Goal: Information Seeking & Learning: Learn about a topic

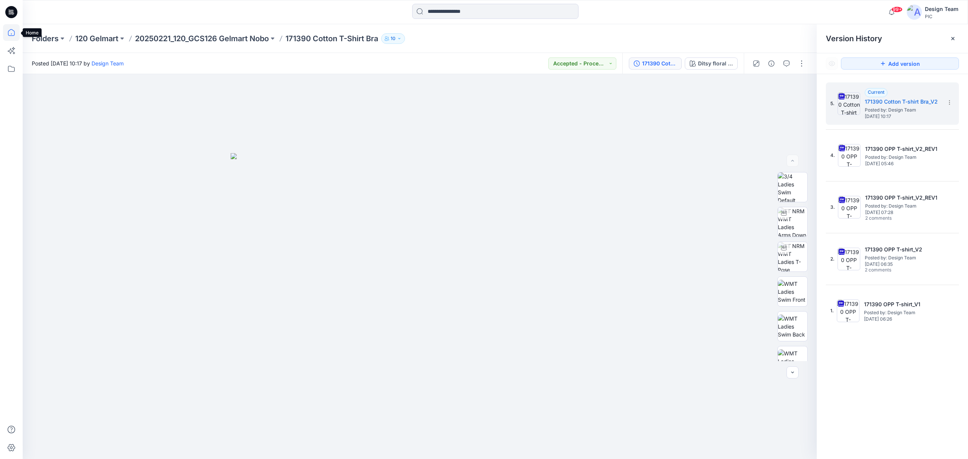
click at [14, 32] on icon at bounding box center [11, 32] width 17 height 17
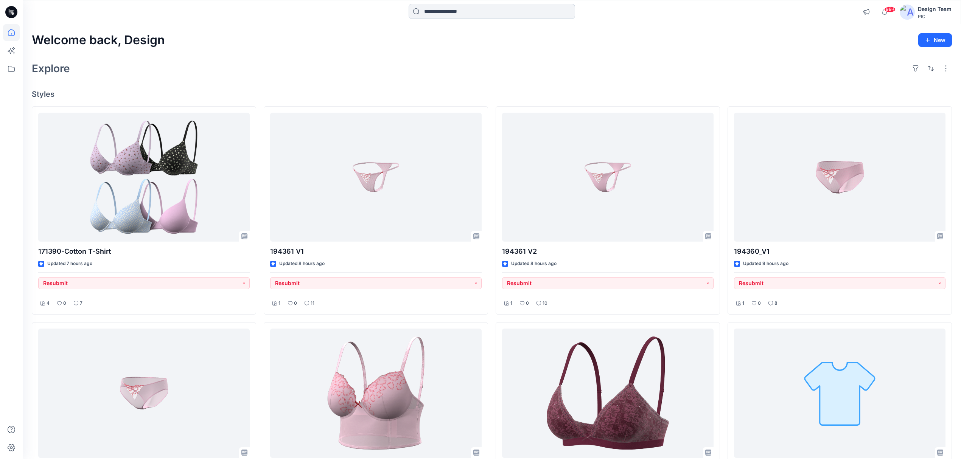
click at [454, 10] on input at bounding box center [492, 11] width 166 height 15
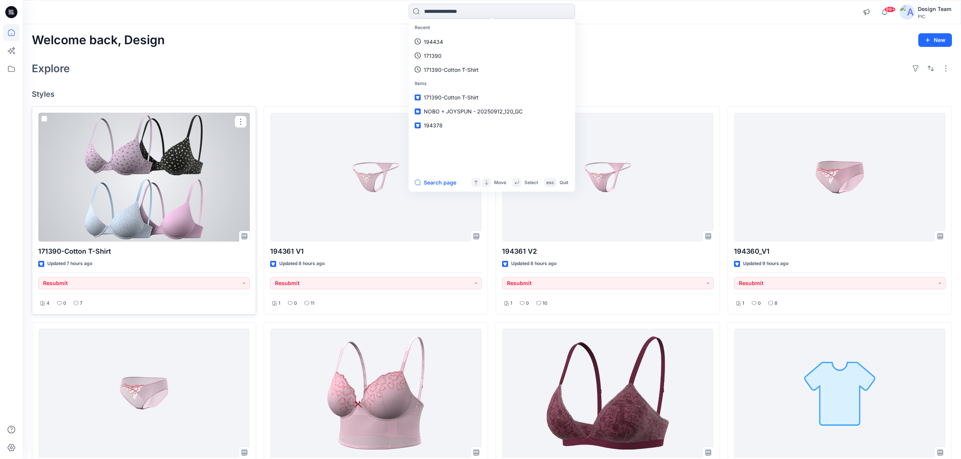
click at [99, 186] on div at bounding box center [143, 177] width 211 height 129
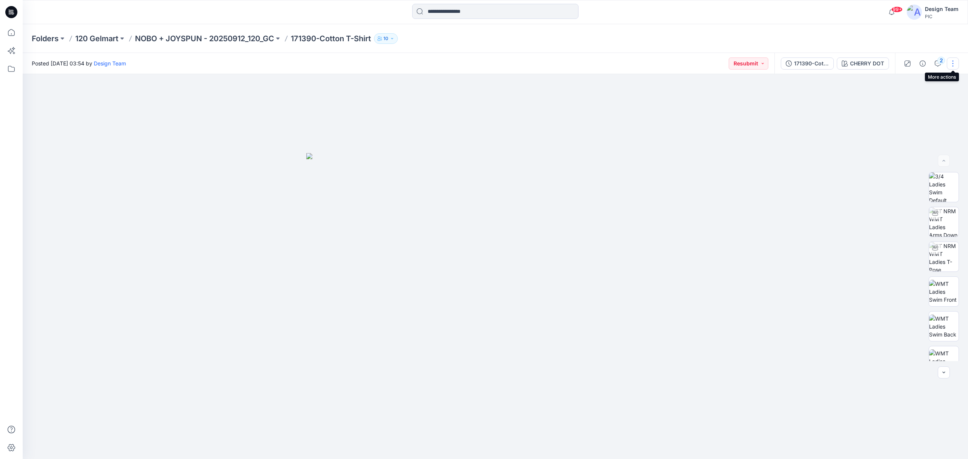
click at [955, 65] on button "button" at bounding box center [953, 63] width 12 height 12
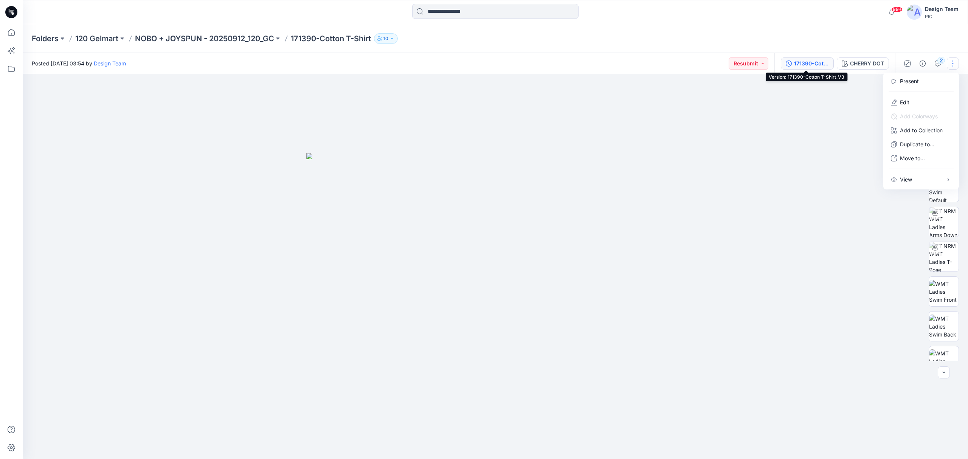
click at [807, 65] on div "171390-Cotton T-Shirt_V3" at bounding box center [811, 63] width 35 height 8
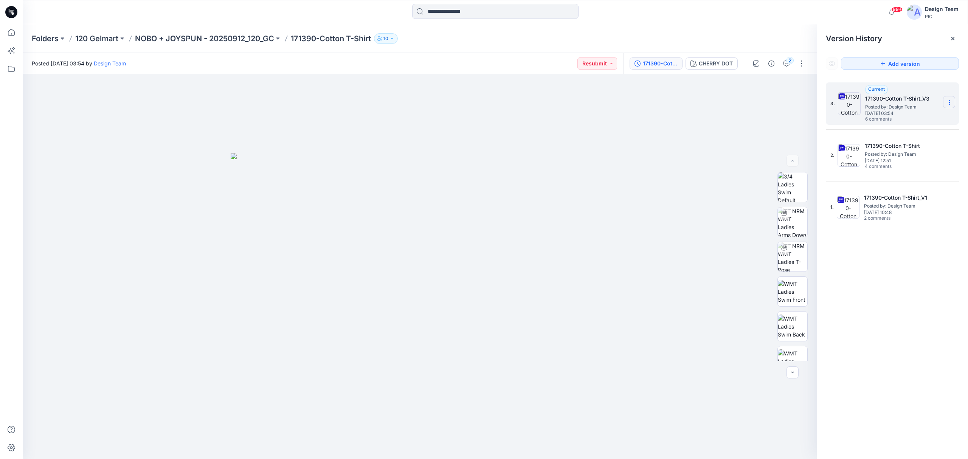
click at [954, 105] on section at bounding box center [949, 102] width 12 height 12
click at [915, 115] on span "Download Source BW File" at bounding box center [912, 117] width 64 height 9
click at [784, 68] on button "2" at bounding box center [787, 63] width 12 height 12
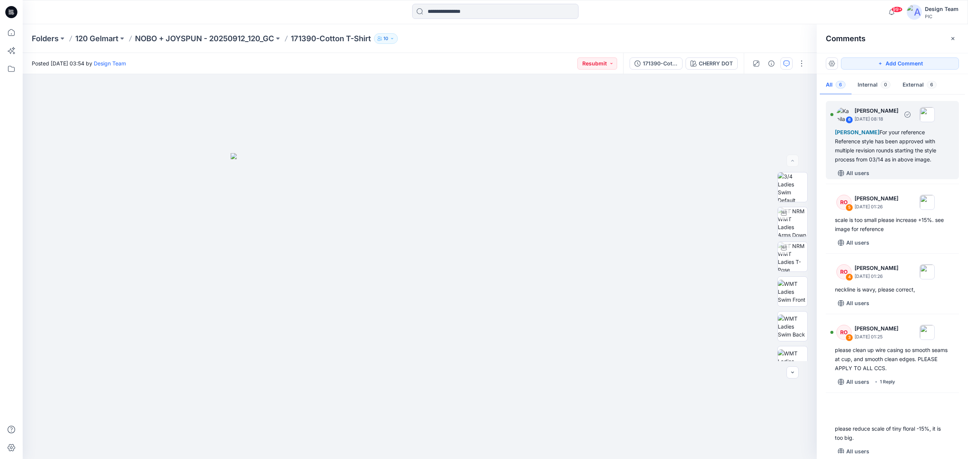
click at [904, 156] on div "[PERSON_NAME] For your reference Reference style has been approved with multipl…" at bounding box center [892, 146] width 115 height 36
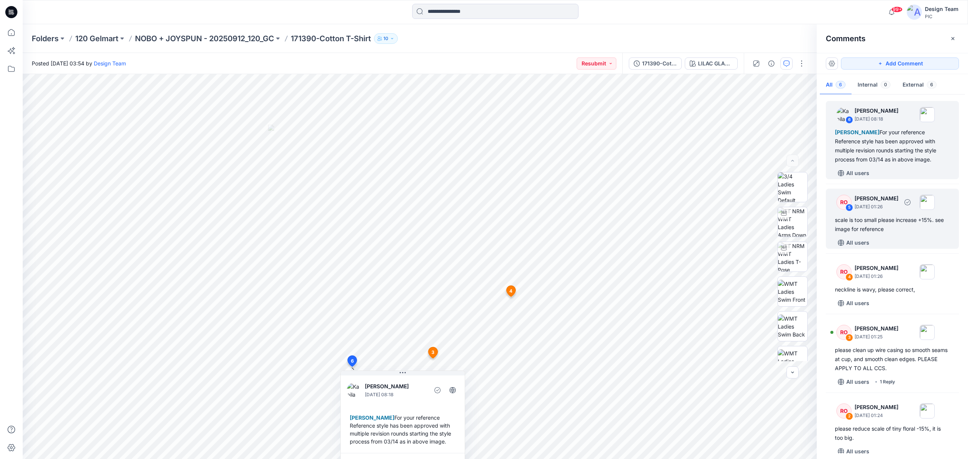
click at [891, 230] on div "scale is too small please increase +15%. see image for reference" at bounding box center [892, 225] width 115 height 18
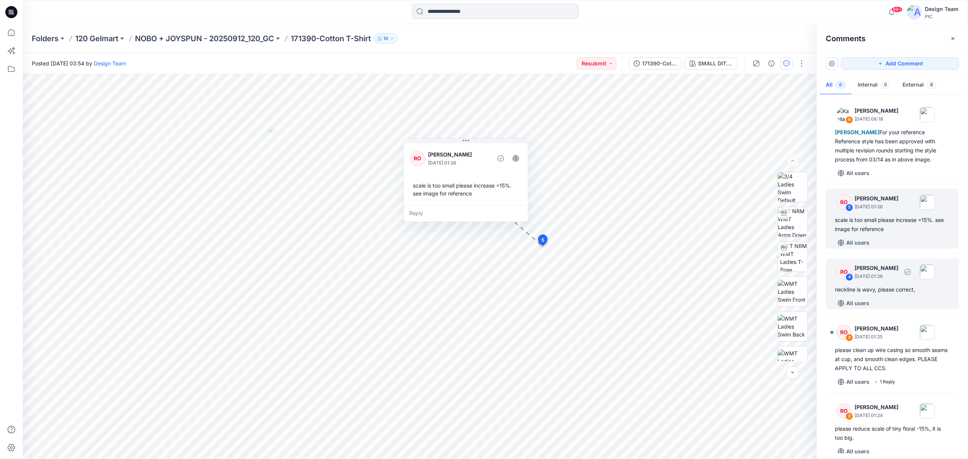
click at [885, 298] on div "All users" at bounding box center [897, 303] width 124 height 12
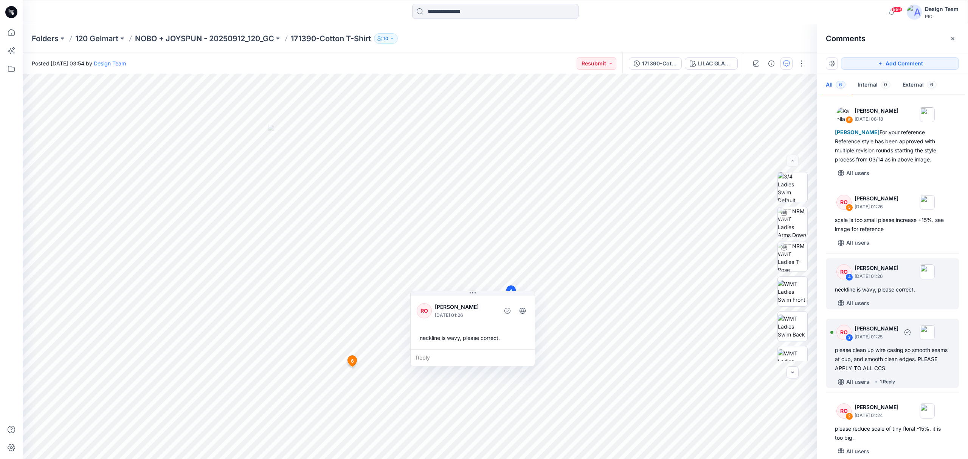
click at [890, 357] on div "please clean up wire casing so smooth seams at cup, and smooth clean edges. PLE…" at bounding box center [892, 359] width 115 height 27
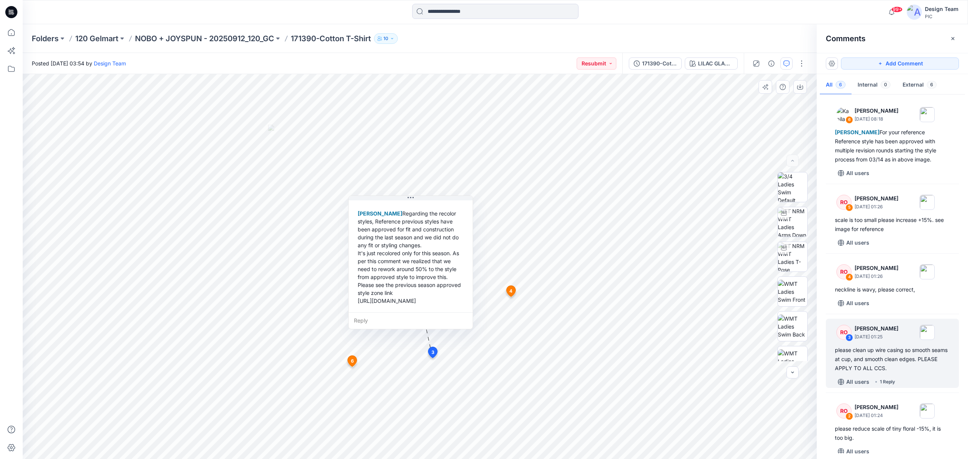
scroll to position [117, 0]
click at [884, 425] on div "please reduce scale of tiny floral -15%, it is too big." at bounding box center [892, 433] width 115 height 18
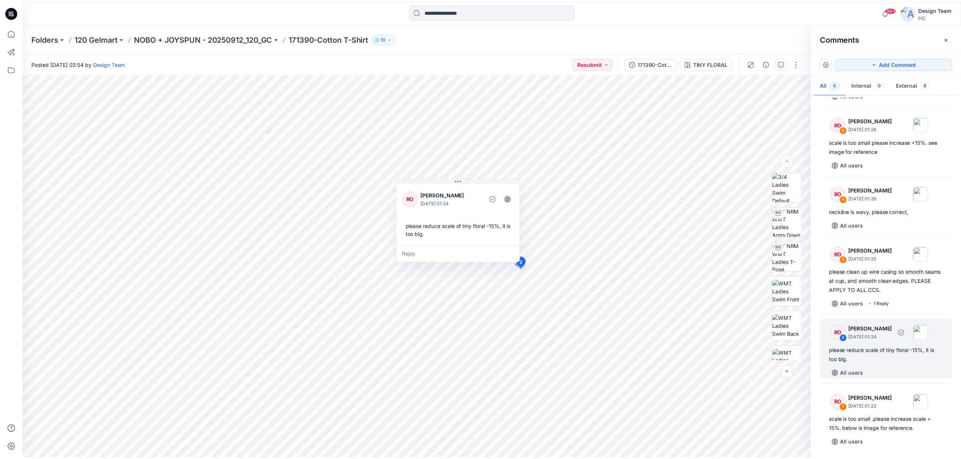
scroll to position [79, 0]
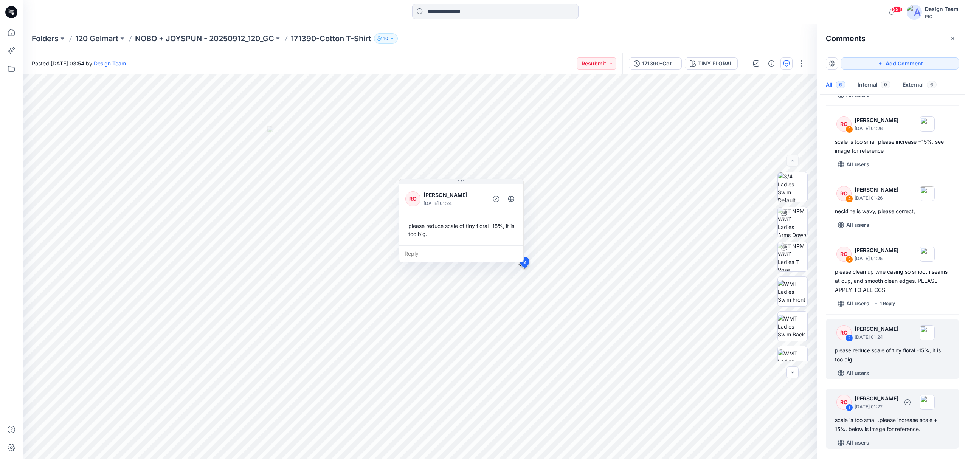
click at [903, 421] on div "scale is too small .please increase scale + 15%. below is image for reference." at bounding box center [892, 425] width 115 height 18
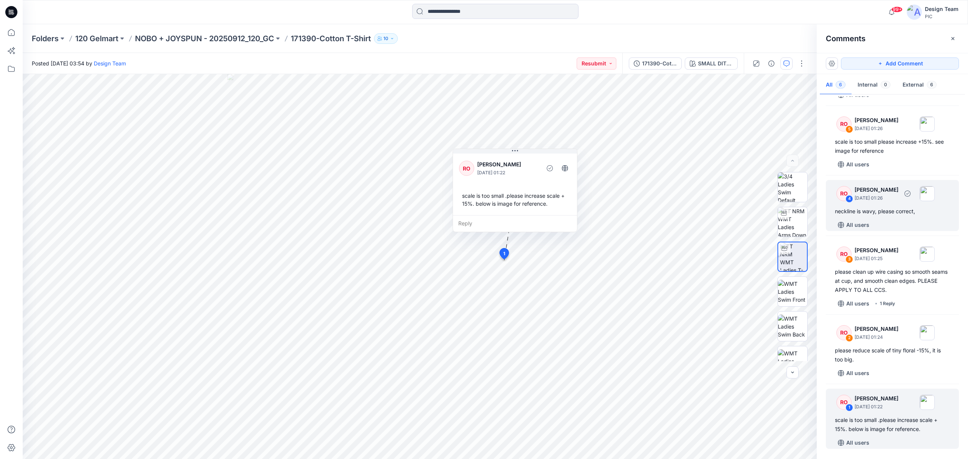
click at [887, 214] on div "neckline is wavy, please correct," at bounding box center [892, 211] width 115 height 9
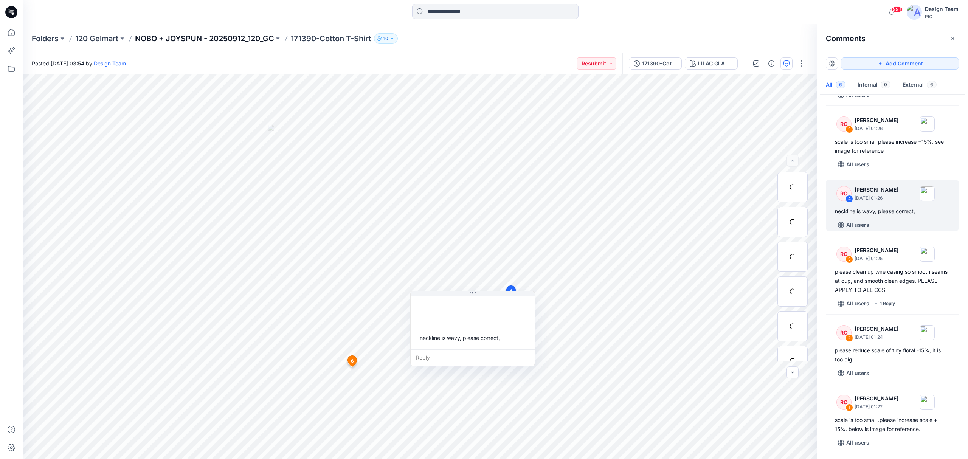
click at [197, 36] on p "NOBO + JOYSPUN - 20250912_120_GC" at bounding box center [204, 38] width 139 height 11
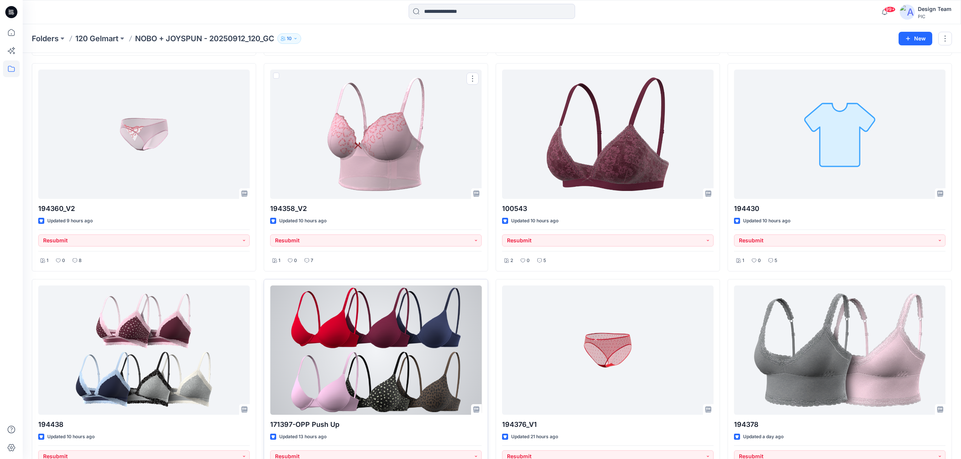
scroll to position [303, 0]
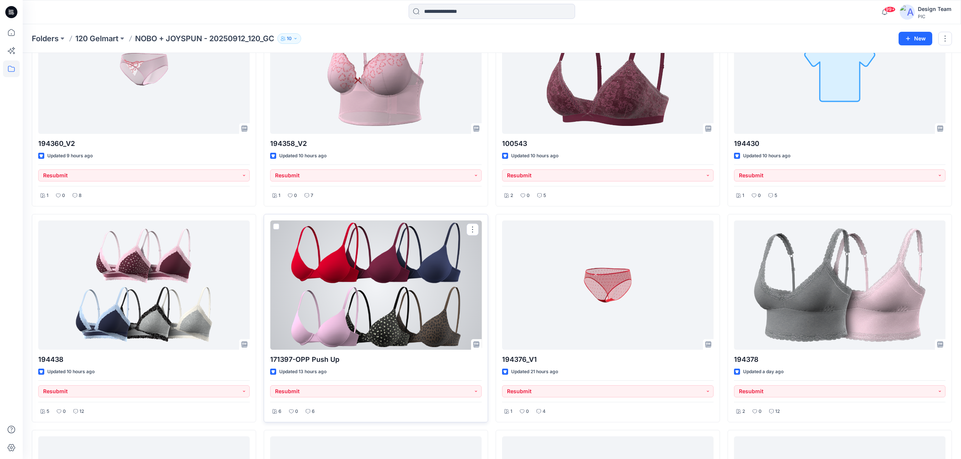
click at [417, 291] on div at bounding box center [375, 285] width 211 height 129
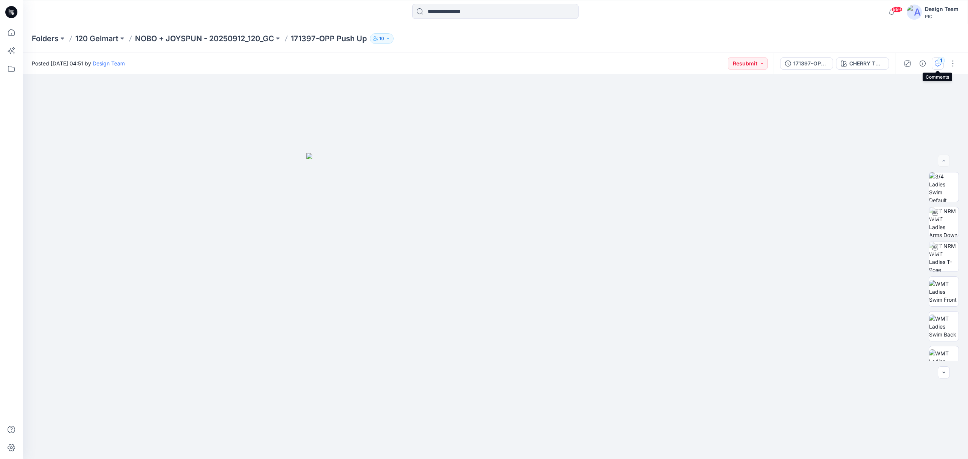
click at [939, 67] on button "1" at bounding box center [938, 63] width 12 height 12
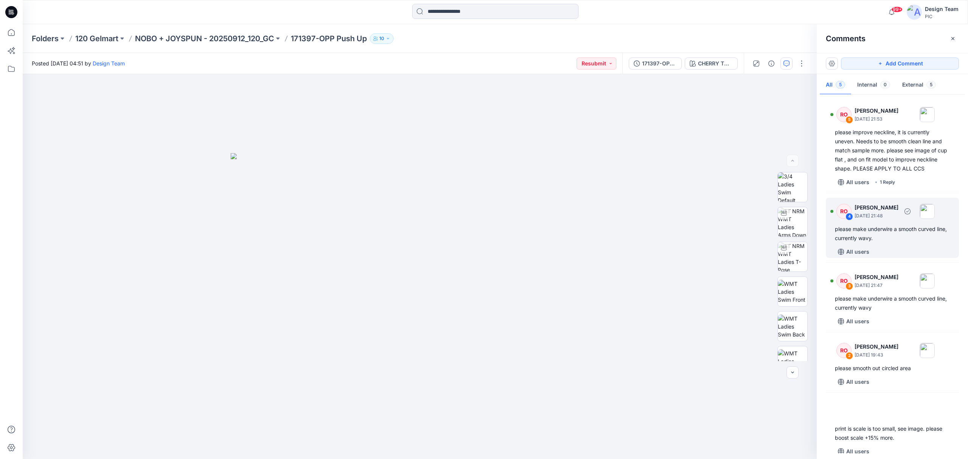
scroll to position [17, 0]
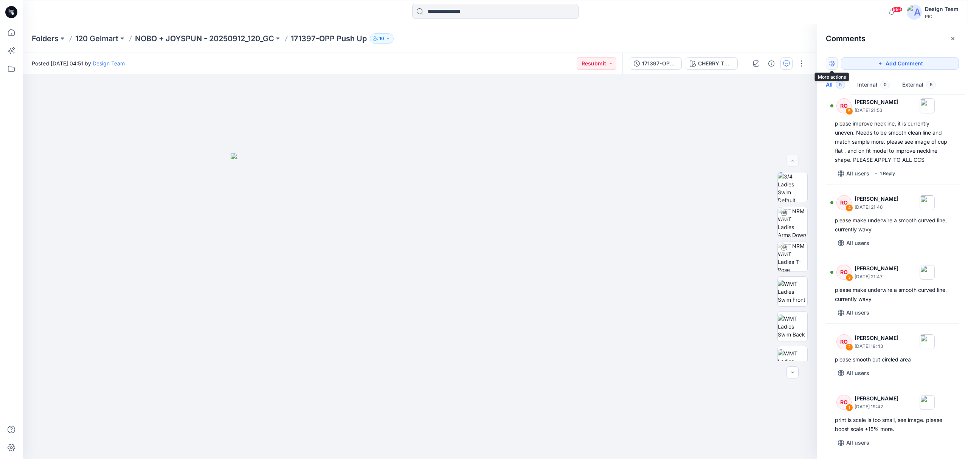
click at [836, 64] on button "button" at bounding box center [832, 63] width 12 height 12
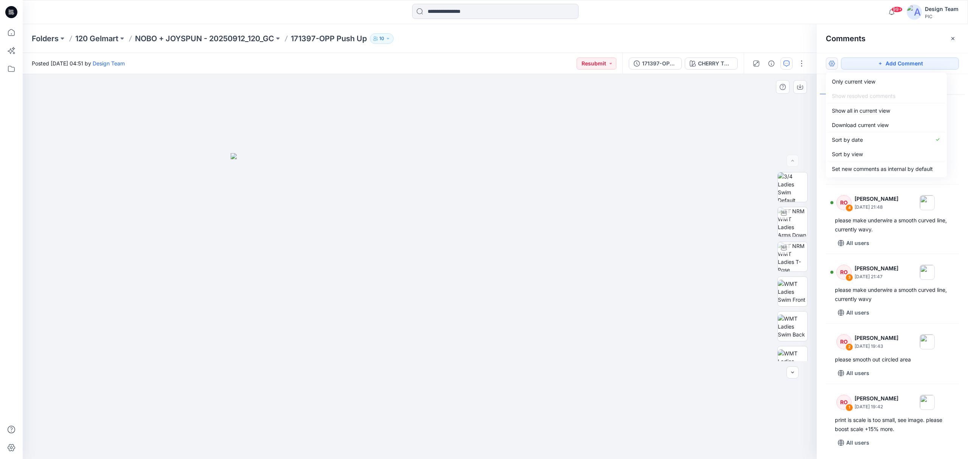
click at [765, 104] on div at bounding box center [420, 266] width 794 height 385
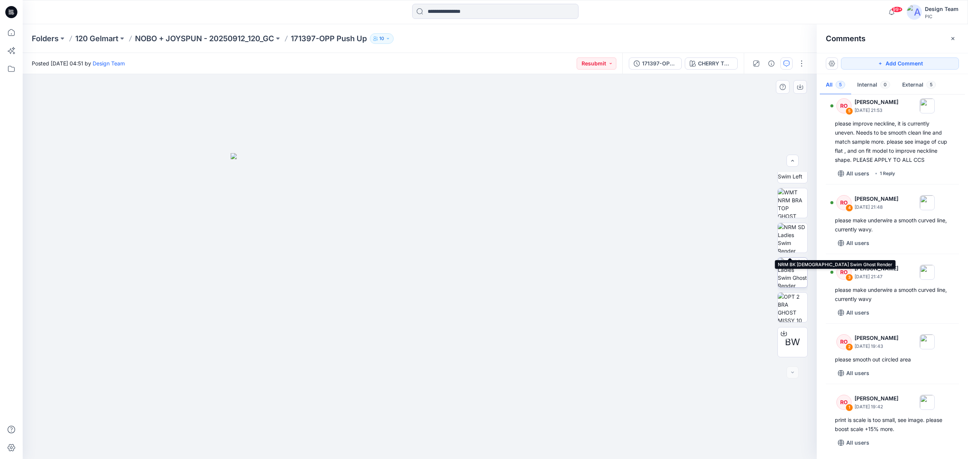
scroll to position [224, 0]
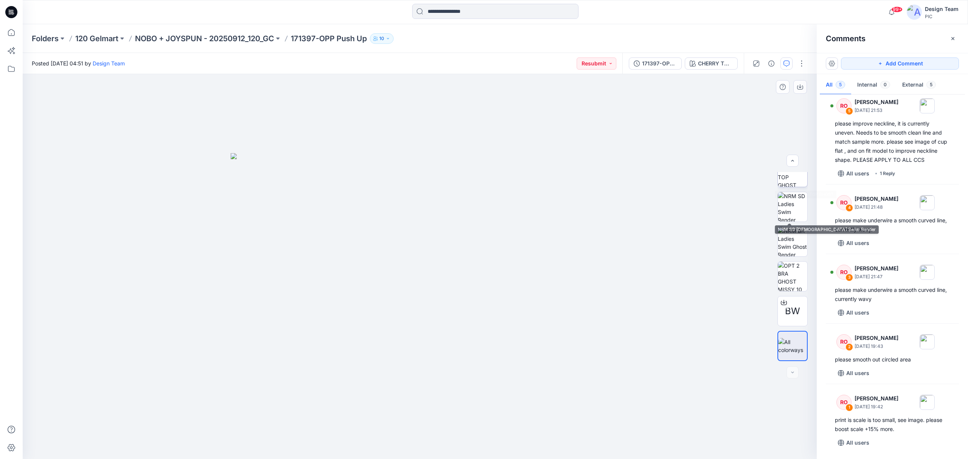
click at [780, 182] on img at bounding box center [793, 172] width 30 height 30
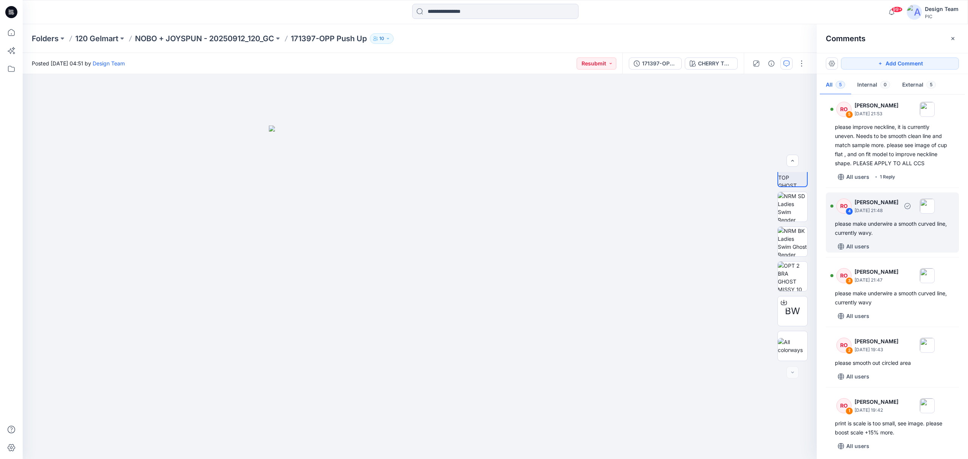
scroll to position [0, 0]
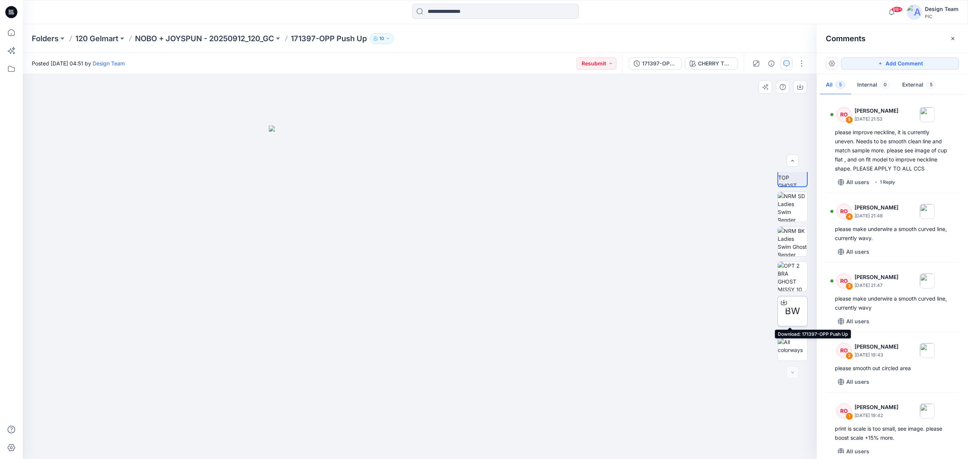
click at [785, 314] on span "BW" at bounding box center [792, 311] width 15 height 14
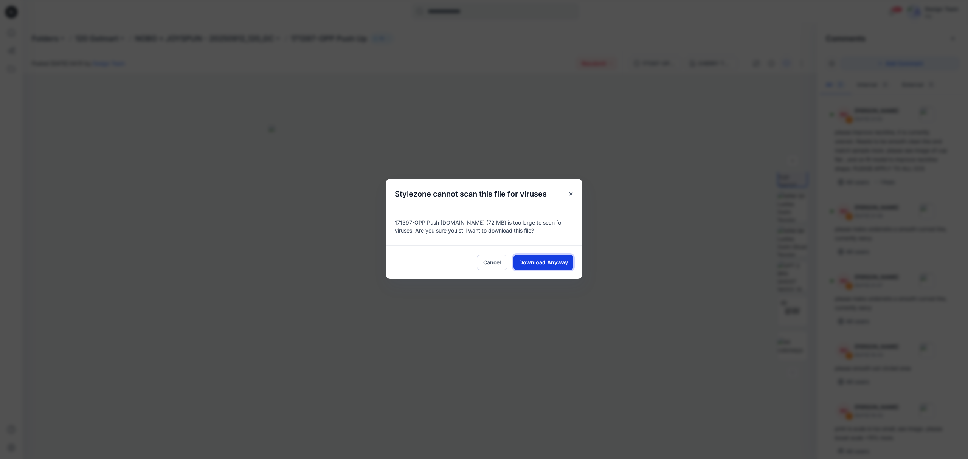
click at [542, 267] on button "Download Anyway" at bounding box center [544, 262] width 60 height 15
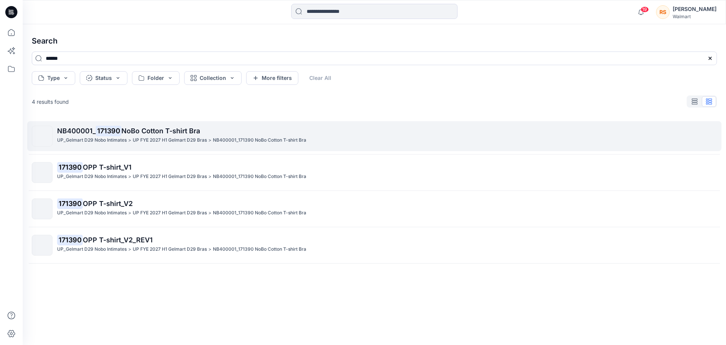
click at [143, 130] on span "NoBo Cotton T-shirt Bra" at bounding box center [160, 131] width 79 height 8
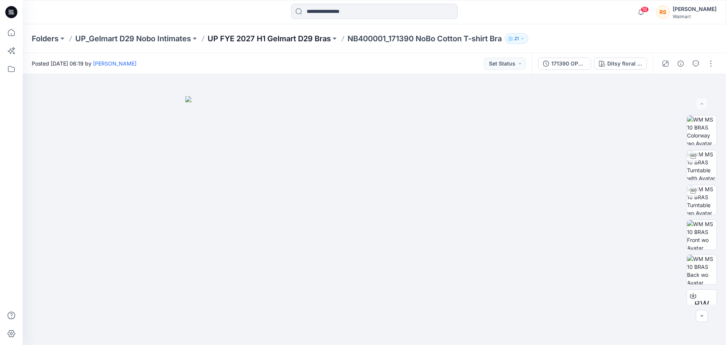
click at [245, 36] on p "UP FYE 2027 H1 Gelmart D29 Bras" at bounding box center [269, 38] width 123 height 11
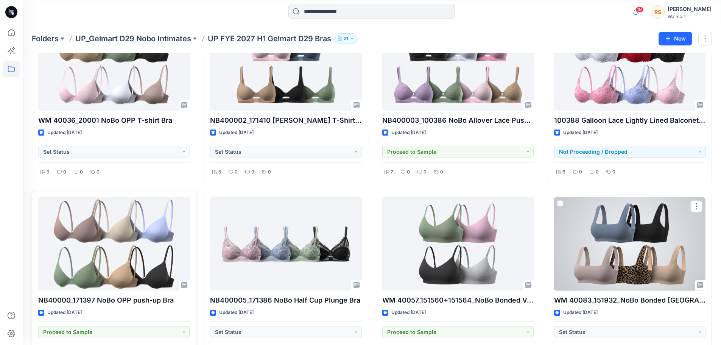
scroll to position [76, 0]
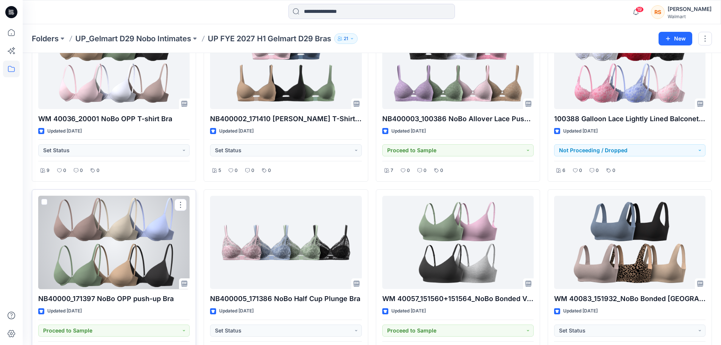
click at [119, 265] on div at bounding box center [113, 242] width 151 height 93
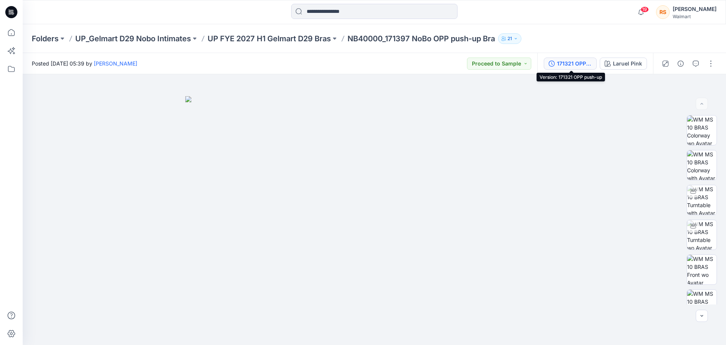
click at [570, 62] on div "171321 OPP push-up" at bounding box center [574, 63] width 35 height 8
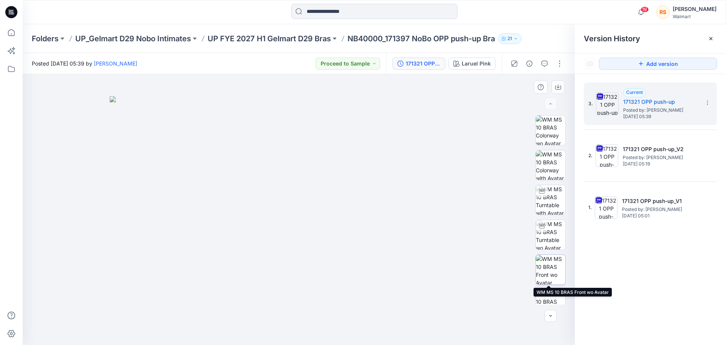
click at [548, 269] on img at bounding box center [551, 270] width 30 height 30
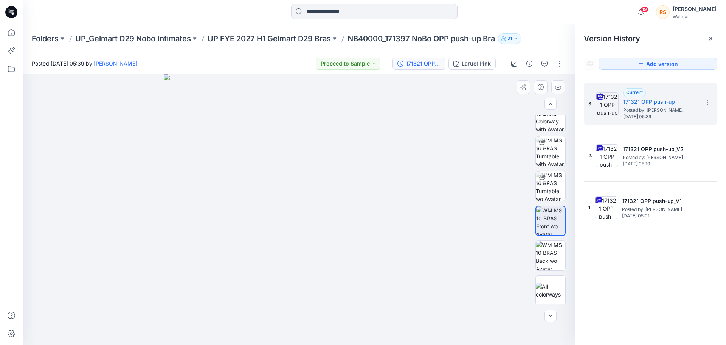
scroll to position [50, 0]
click at [548, 193] on img at bounding box center [551, 185] width 30 height 30
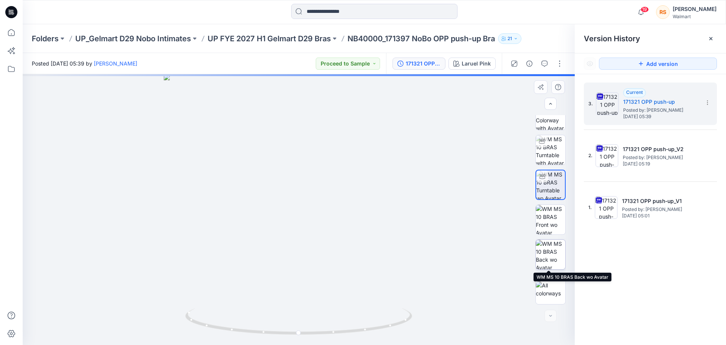
click at [545, 254] on img at bounding box center [551, 254] width 30 height 30
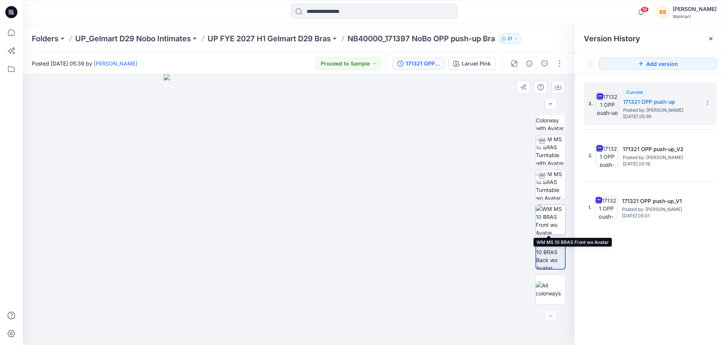
click at [550, 217] on img at bounding box center [551, 220] width 30 height 30
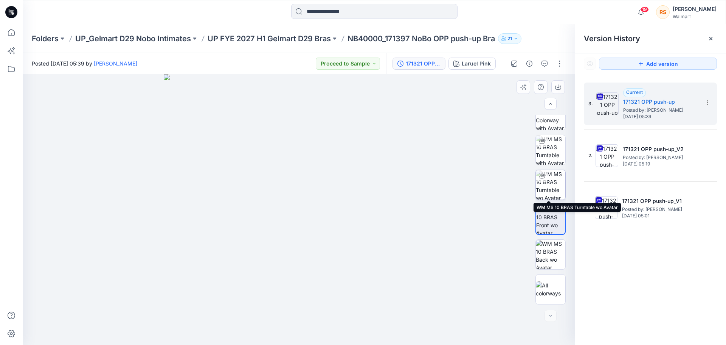
click at [550, 192] on img at bounding box center [551, 185] width 30 height 30
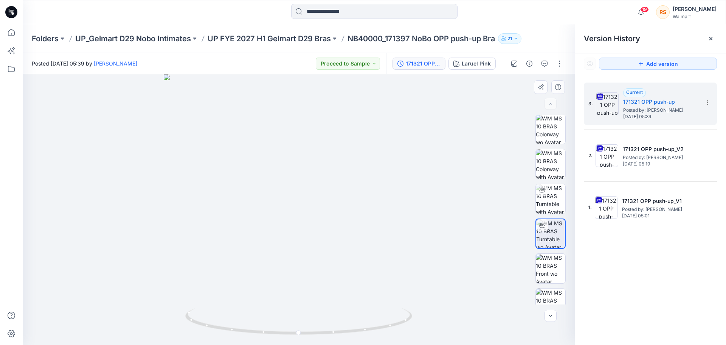
scroll to position [0, 0]
click at [551, 198] on img at bounding box center [551, 200] width 30 height 30
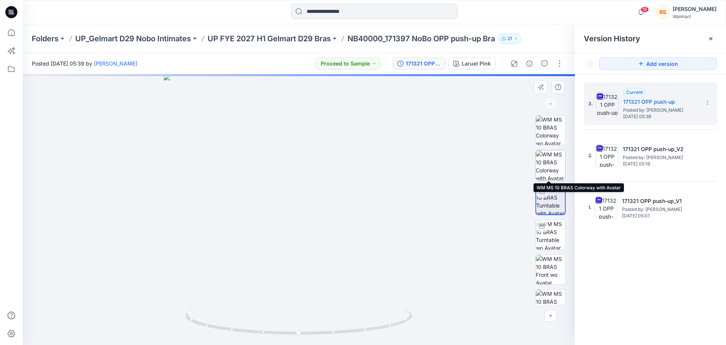
click at [551, 168] on img at bounding box center [551, 165] width 30 height 30
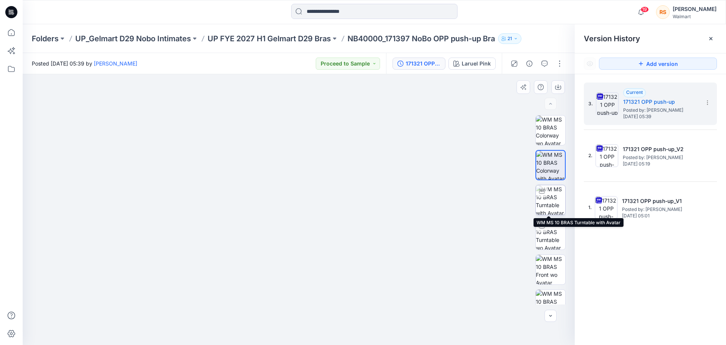
click at [548, 204] on img at bounding box center [551, 200] width 30 height 30
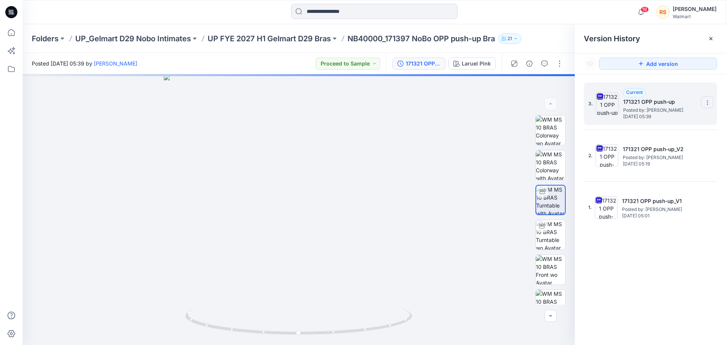
click at [705, 98] on section at bounding box center [707, 102] width 12 height 12
click at [685, 114] on span "Download Source BW File" at bounding box center [670, 117] width 64 height 9
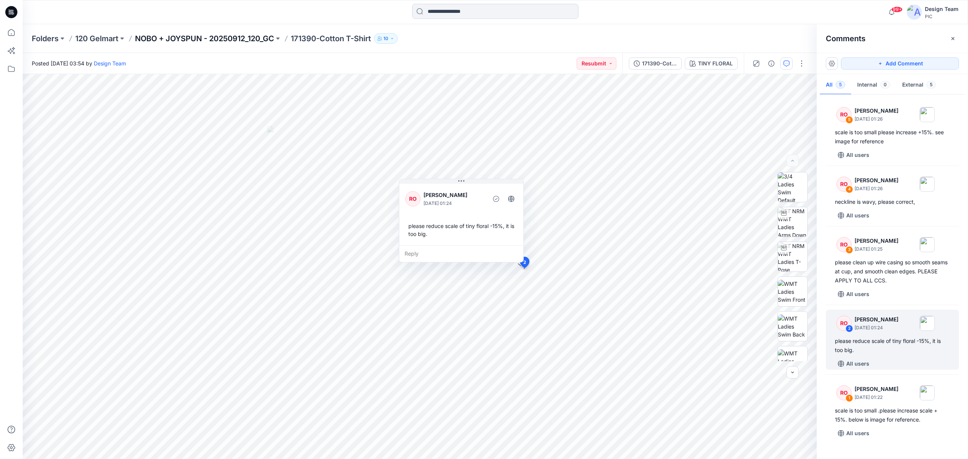
click at [214, 38] on p "NOBO + JOYSPUN - 20250912_120_GC" at bounding box center [204, 38] width 139 height 11
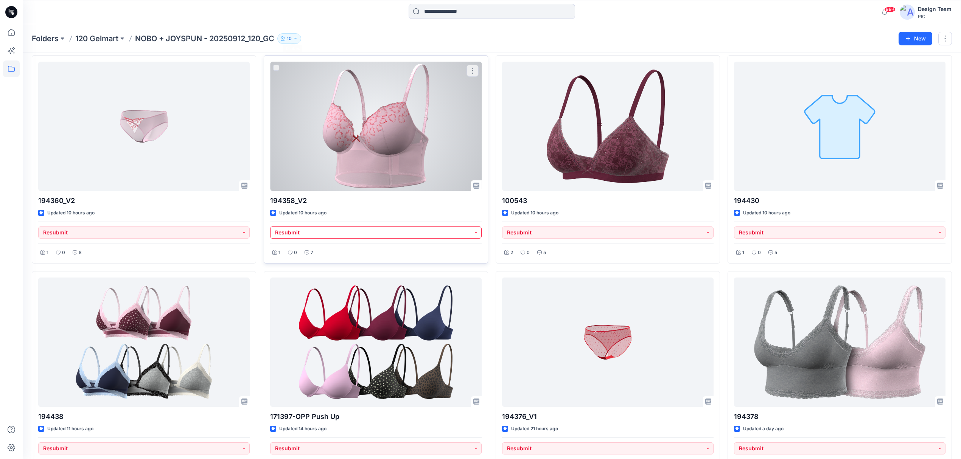
scroll to position [252, 0]
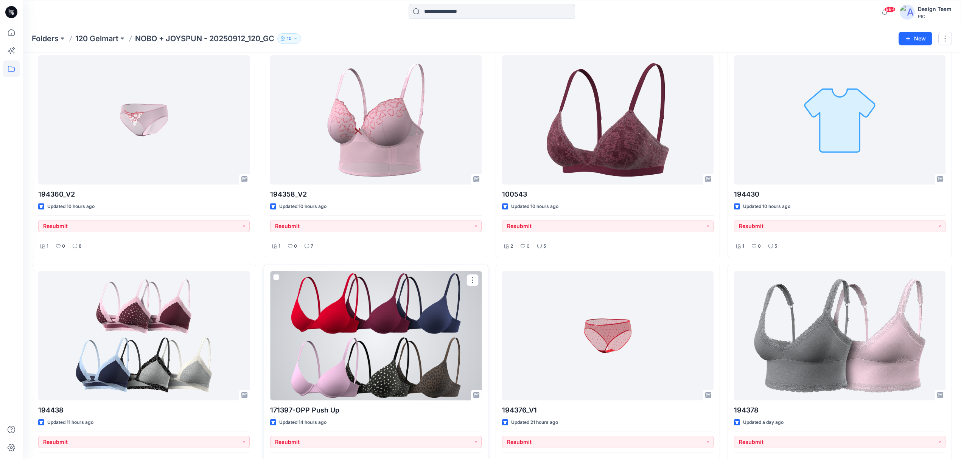
click at [368, 341] on div at bounding box center [375, 335] width 211 height 129
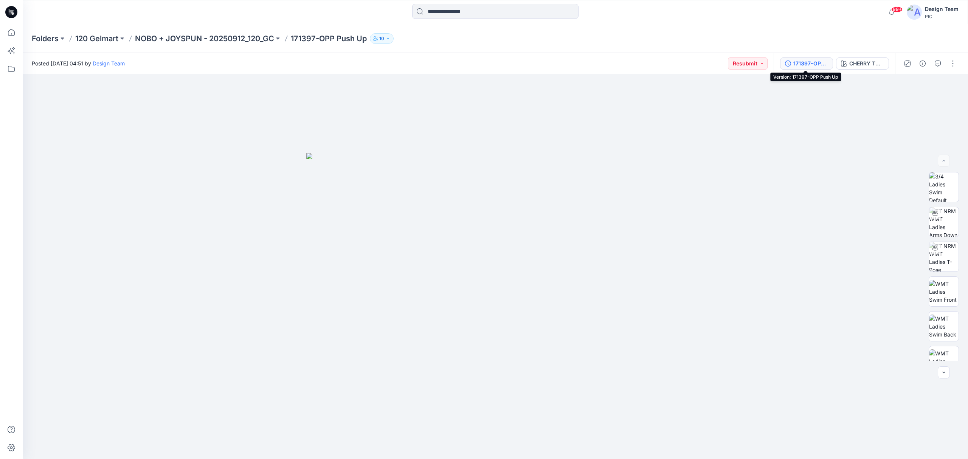
click at [805, 64] on div "171397-OPP Push Up" at bounding box center [811, 63] width 35 height 8
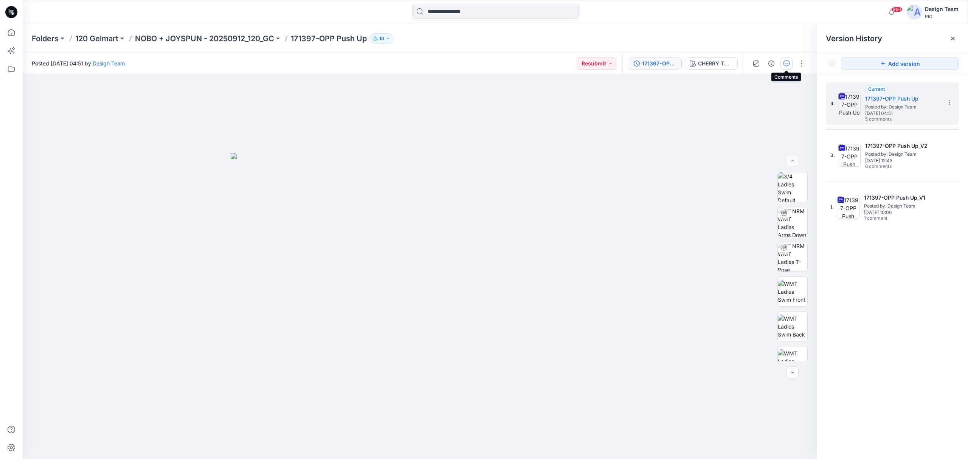
click at [790, 65] on button "button" at bounding box center [787, 63] width 12 height 12
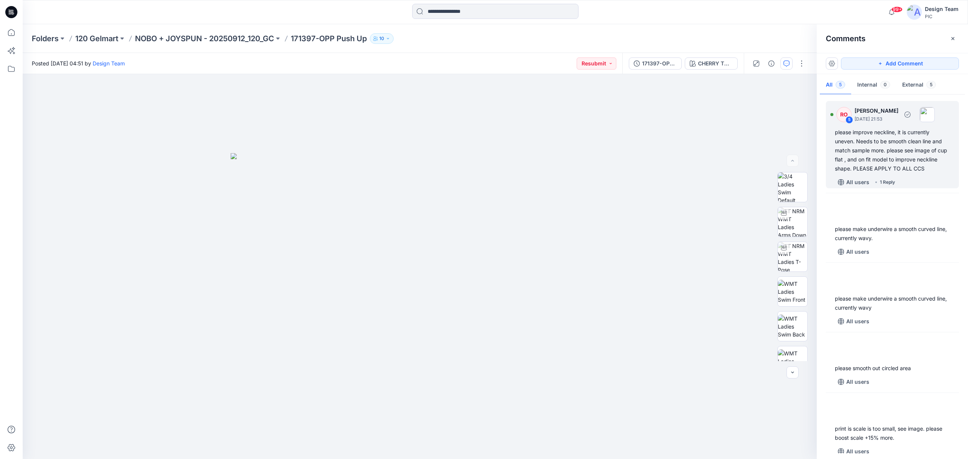
click at [895, 152] on div "please improve neckline, it is currently uneven. Needs to be smooth clean line …" at bounding box center [892, 150] width 115 height 45
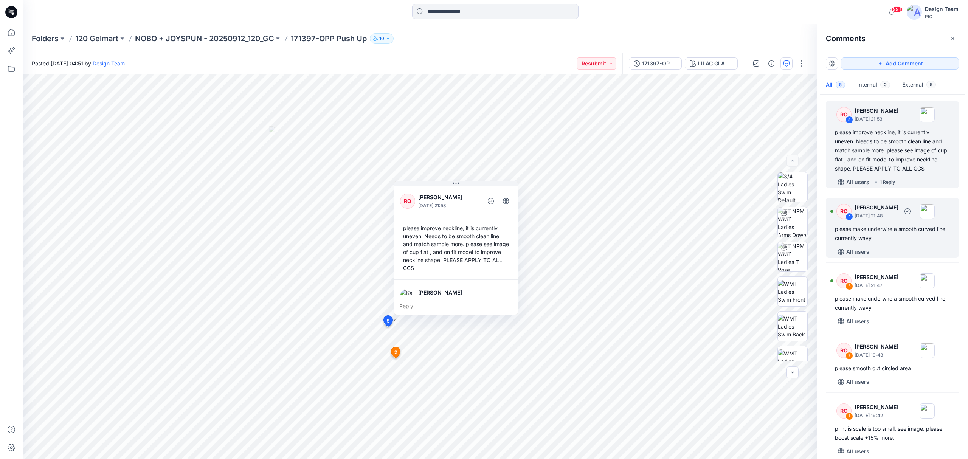
click at [895, 243] on div "please make underwire a smooth curved line, currently wavy." at bounding box center [892, 234] width 115 height 18
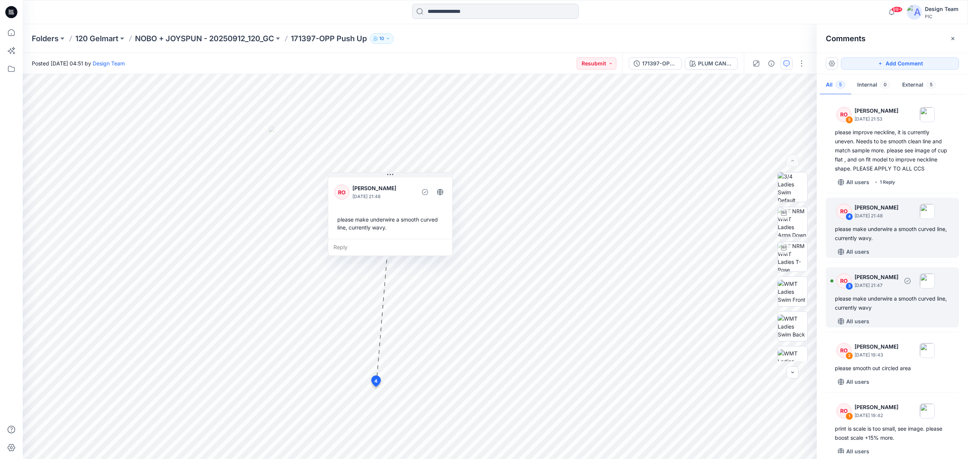
click at [892, 312] on div "please make underwire a smooth curved line, currently wavy" at bounding box center [892, 303] width 115 height 18
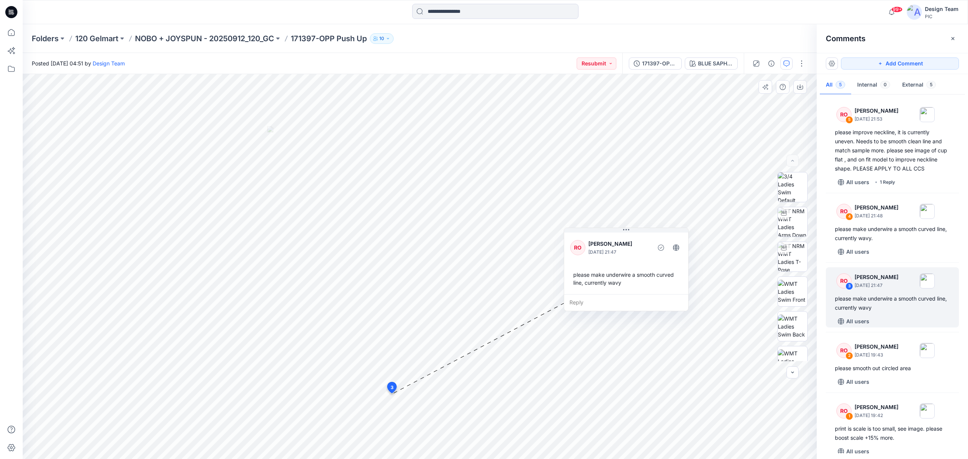
drag, startPoint x: 455, startPoint y: 338, endPoint x: 639, endPoint y: 241, distance: 207.8
click at [639, 241] on p "[PERSON_NAME]" at bounding box center [620, 243] width 62 height 9
click at [883, 359] on p "[DATE] 19:43" at bounding box center [877, 355] width 44 height 8
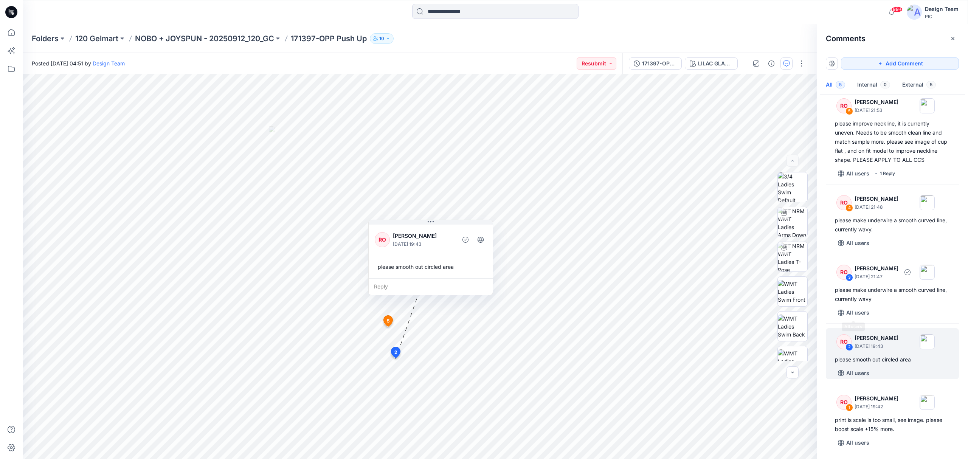
scroll to position [17, 0]
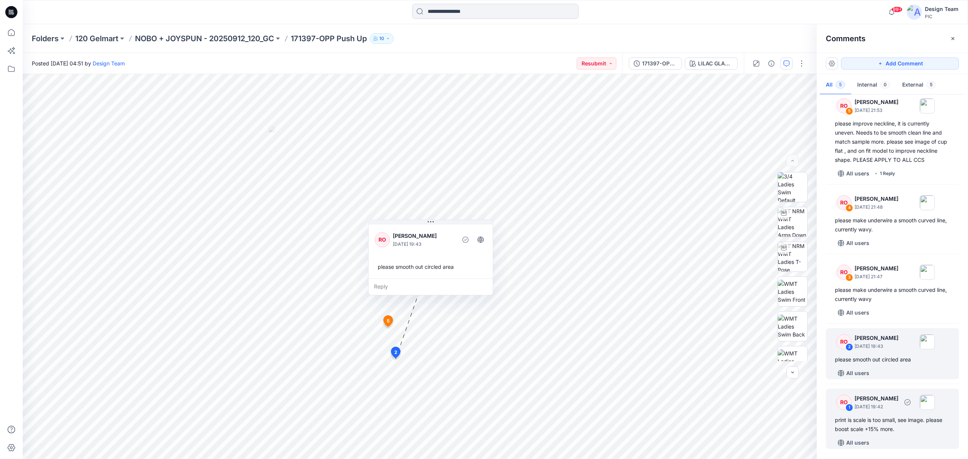
click at [882, 421] on div "print is scale is too small, see image. please boost scale +15% more." at bounding box center [892, 425] width 115 height 18
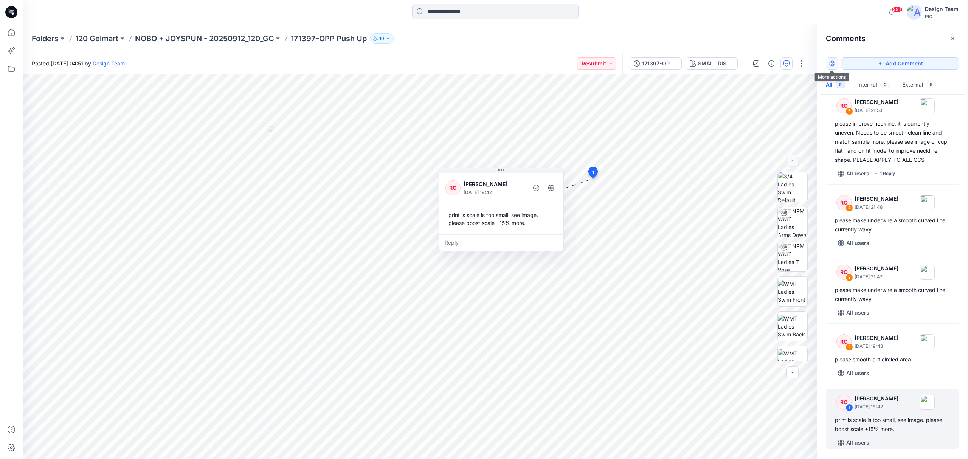
click at [835, 64] on button "button" at bounding box center [832, 63] width 12 height 12
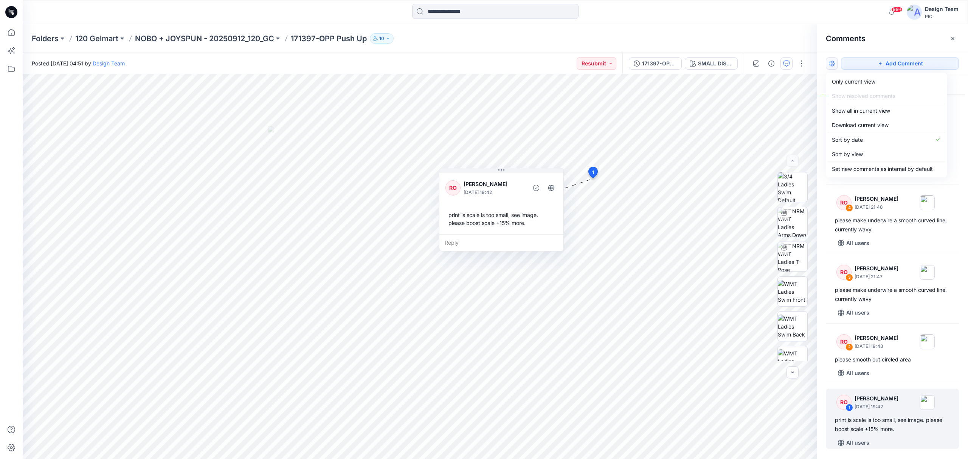
click at [833, 64] on button "button" at bounding box center [832, 63] width 12 height 12
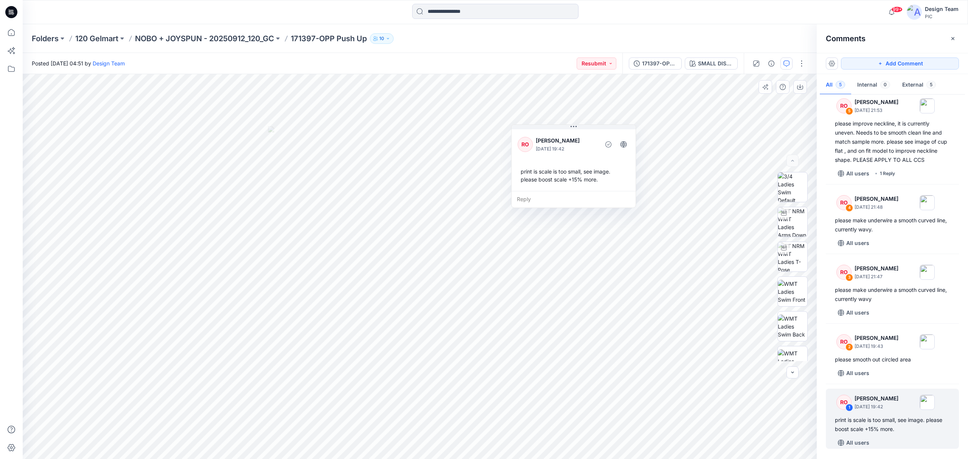
drag, startPoint x: 522, startPoint y: 201, endPoint x: 618, endPoint y: 144, distance: 111.4
click at [618, 144] on div "RO Raquel Ortiz October 01, 2025 19:42 print is scale is too small, see image. …" at bounding box center [574, 159] width 124 height 63
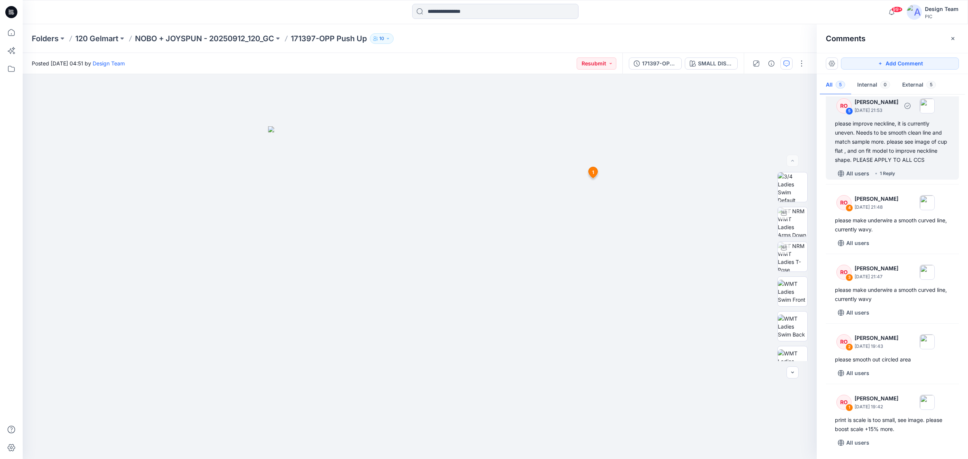
click at [873, 134] on div "please improve neckline, it is currently uneven. Needs to be smooth clean line …" at bounding box center [892, 141] width 115 height 45
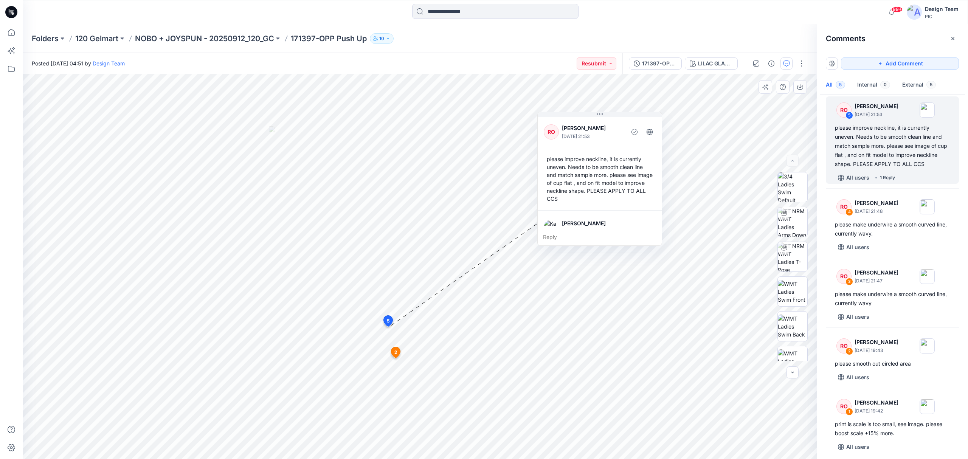
drag, startPoint x: 471, startPoint y: 197, endPoint x: 620, endPoint y: 125, distance: 165.5
click at [620, 125] on p "[PERSON_NAME]" at bounding box center [593, 128] width 62 height 9
click at [576, 233] on div "Reply" at bounding box center [605, 234] width 124 height 17
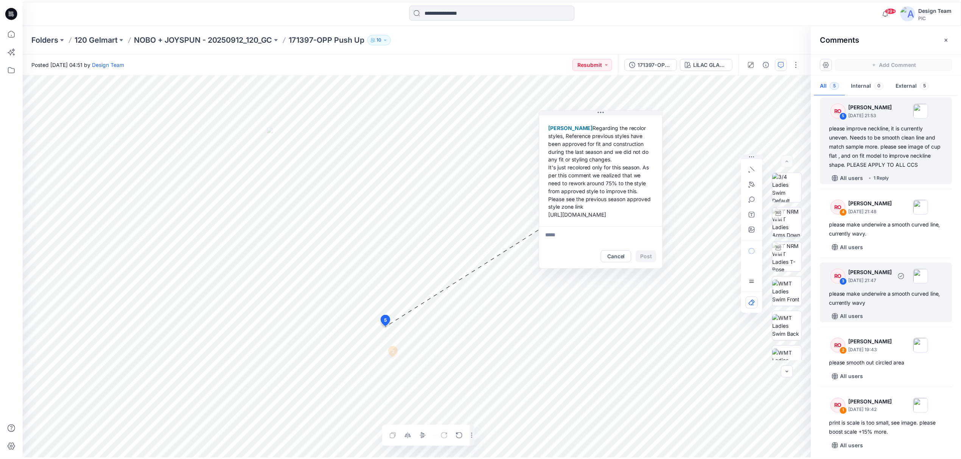
scroll to position [17, 0]
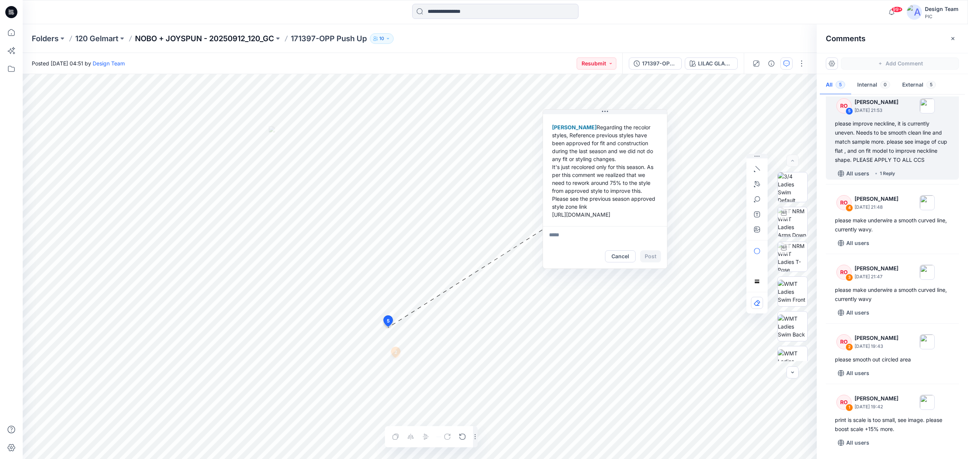
click at [255, 39] on p "NOBO + JOYSPUN - 20250912_120_GC" at bounding box center [204, 38] width 139 height 11
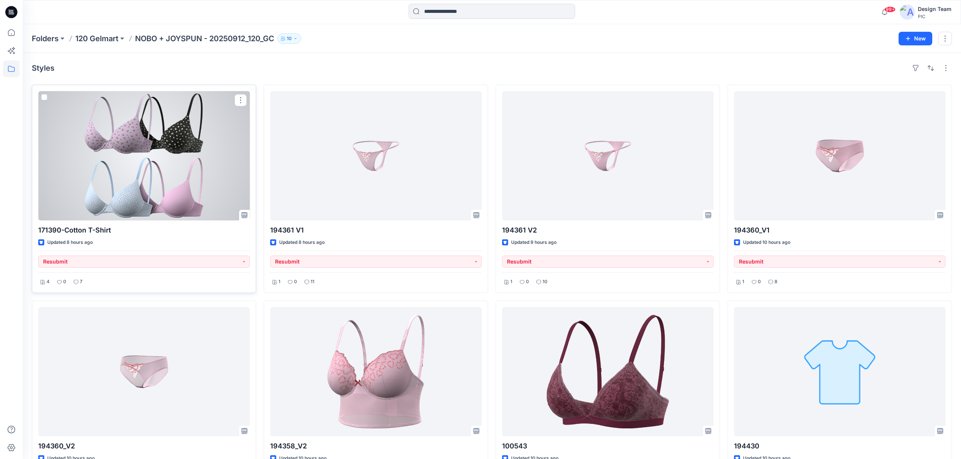
click at [146, 161] on div at bounding box center [143, 155] width 211 height 129
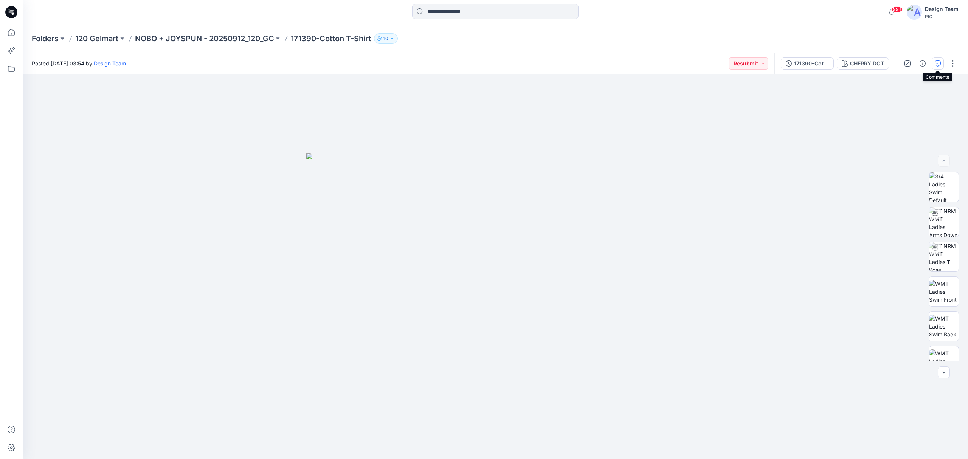
click at [940, 64] on icon "button" at bounding box center [938, 64] width 6 height 6
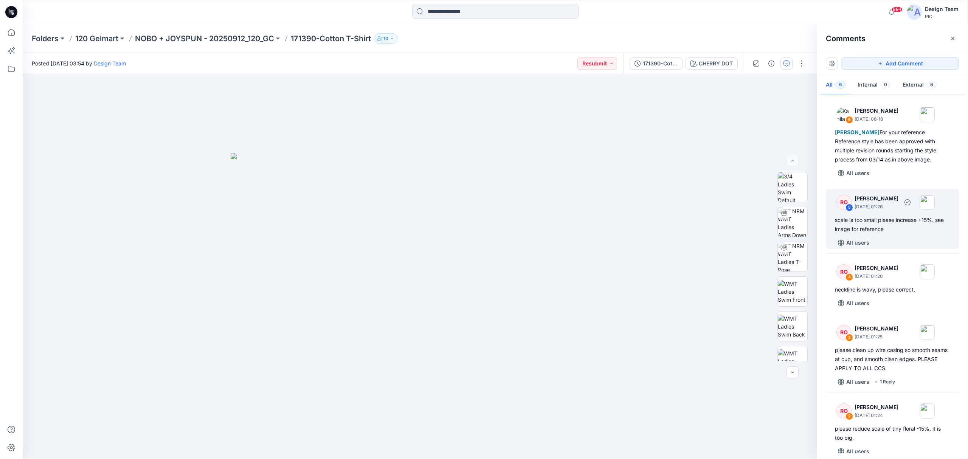
click at [902, 237] on div "All users" at bounding box center [897, 243] width 124 height 12
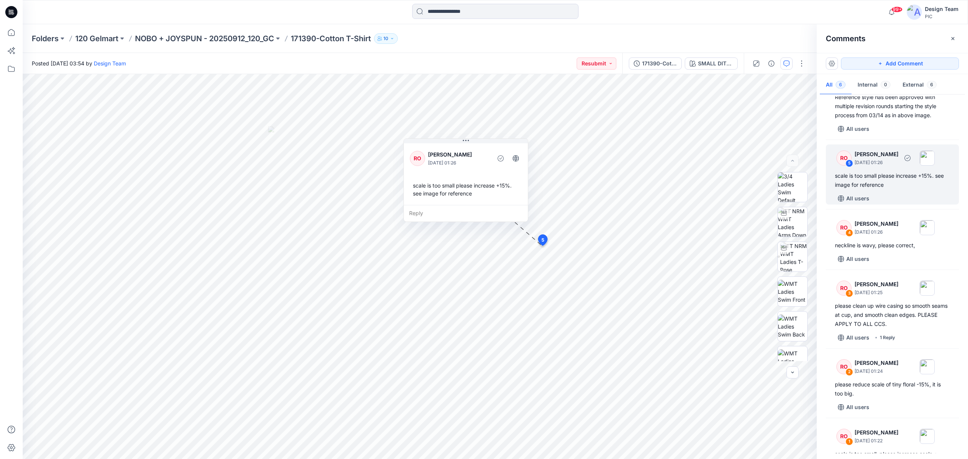
scroll to position [79, 0]
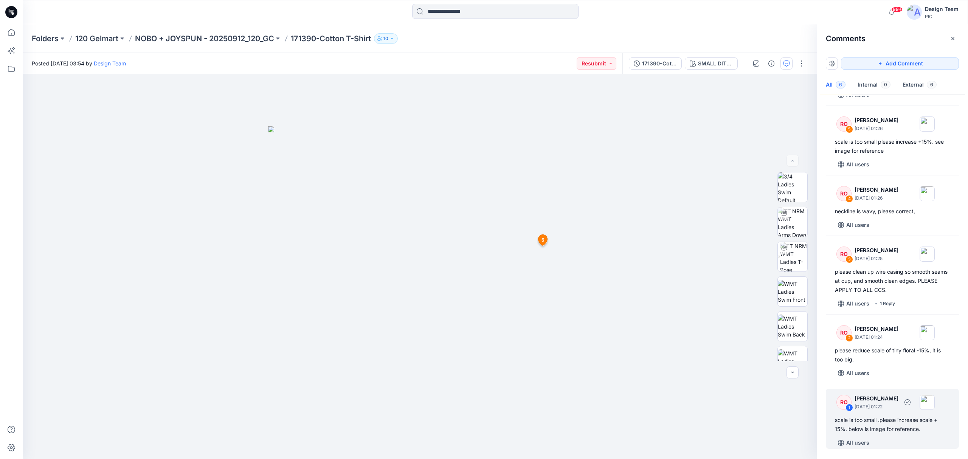
click at [903, 418] on div "scale is too small .please increase scale + 15%. below is image for reference." at bounding box center [892, 425] width 115 height 18
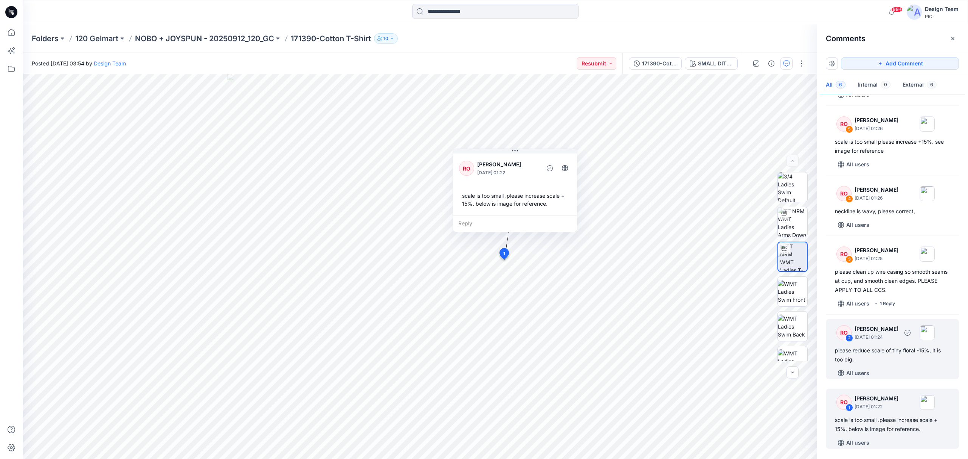
click at [880, 362] on div "please reduce scale of tiny floral -15%, it is too big." at bounding box center [892, 355] width 115 height 18
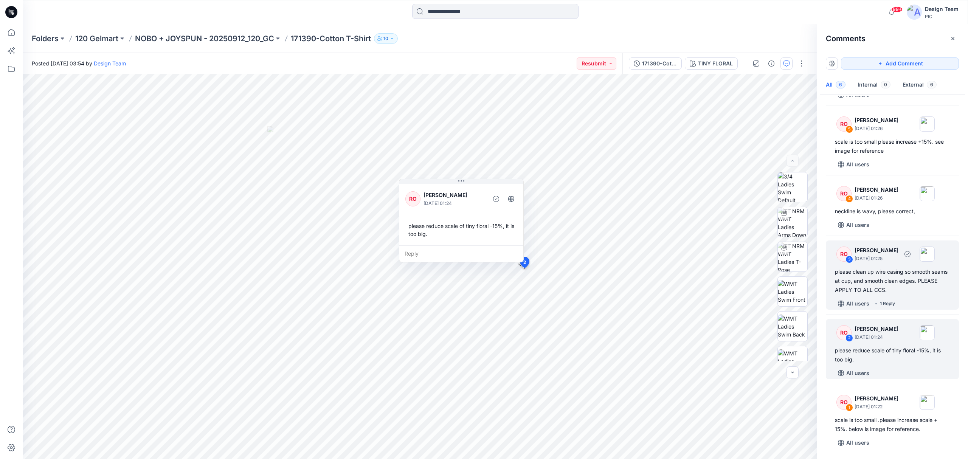
click at [897, 296] on div "RO 3 Raquel Ortiz October 02, 2025 01:25 please clean up wire casing so smooth …" at bounding box center [892, 275] width 133 height 69
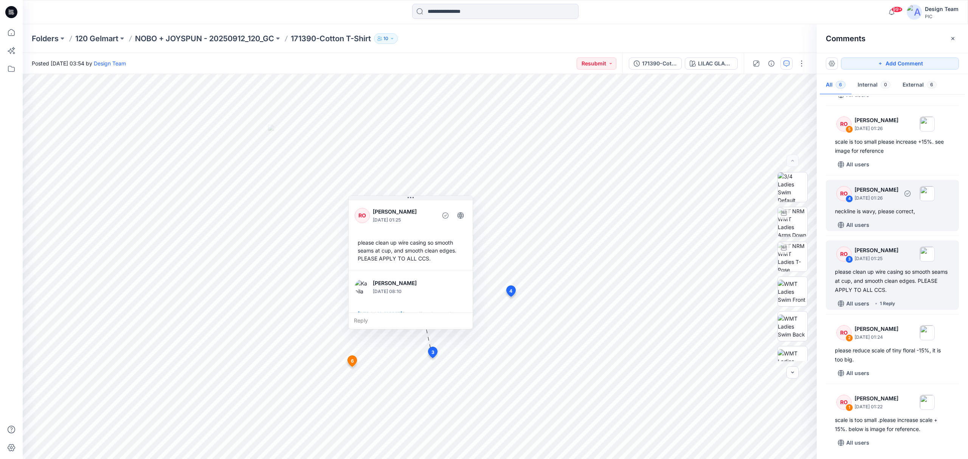
click at [874, 215] on div "neckline is wavy, please correct," at bounding box center [892, 211] width 115 height 9
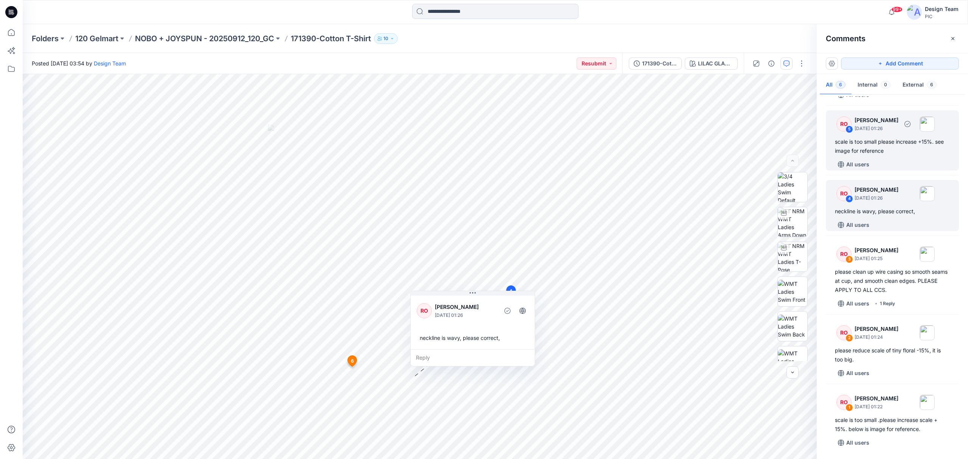
click at [886, 157] on div "RO 5 Raquel Ortiz October 02, 2025 01:26 scale is too small please increase +15…" at bounding box center [892, 140] width 133 height 60
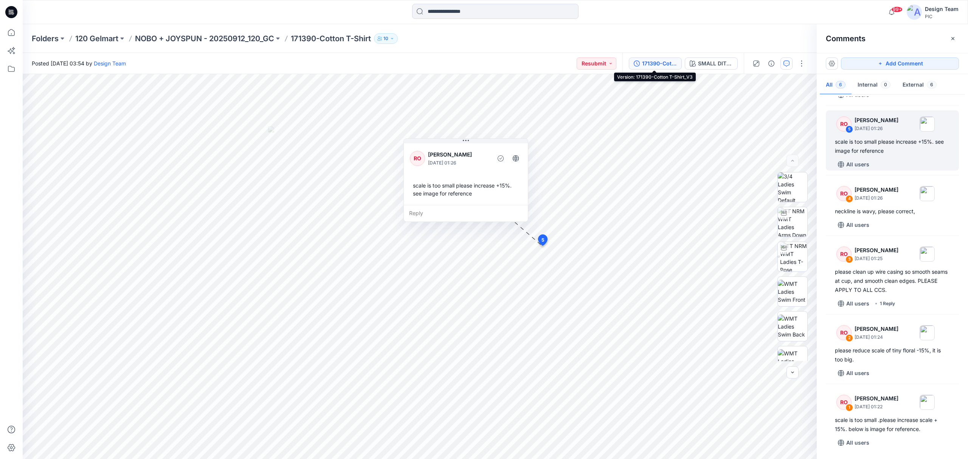
click at [646, 58] on button "171390-Cotton T-Shirt_V3" at bounding box center [655, 63] width 53 height 12
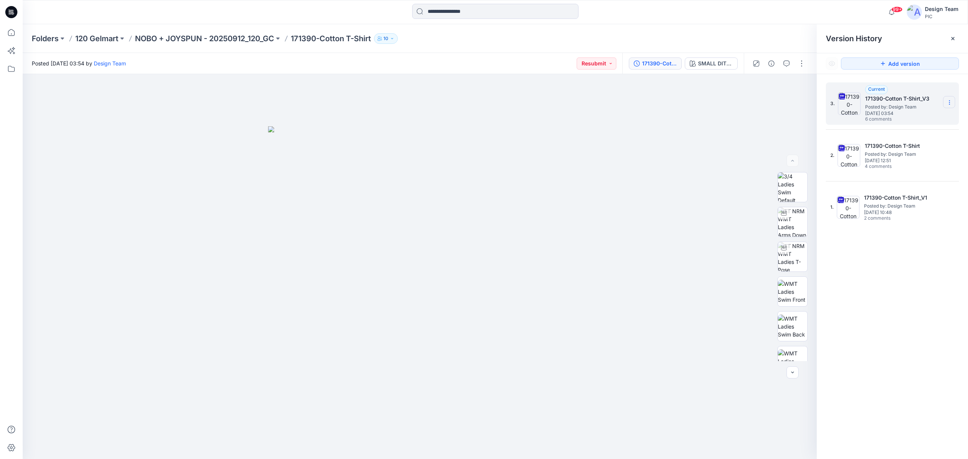
click at [950, 102] on icon at bounding box center [950, 102] width 6 height 6
click at [469, 12] on input at bounding box center [495, 11] width 166 height 15
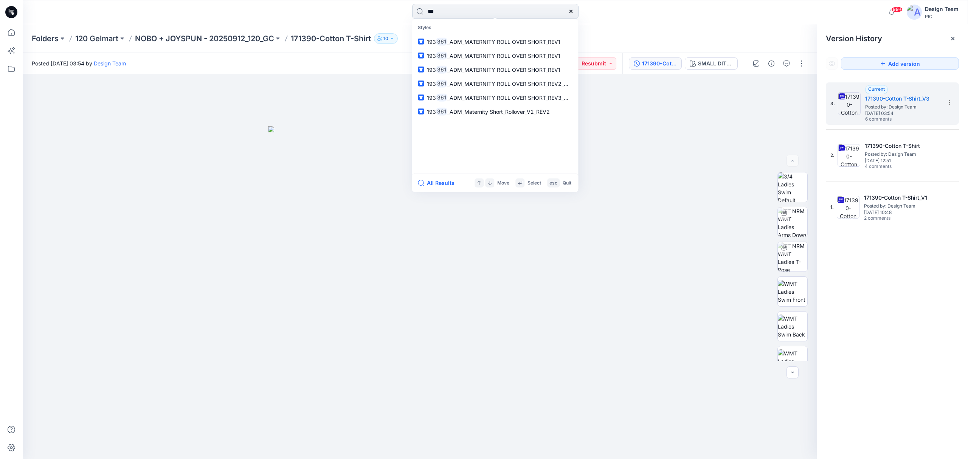
click at [429, 12] on input "***" at bounding box center [495, 11] width 166 height 15
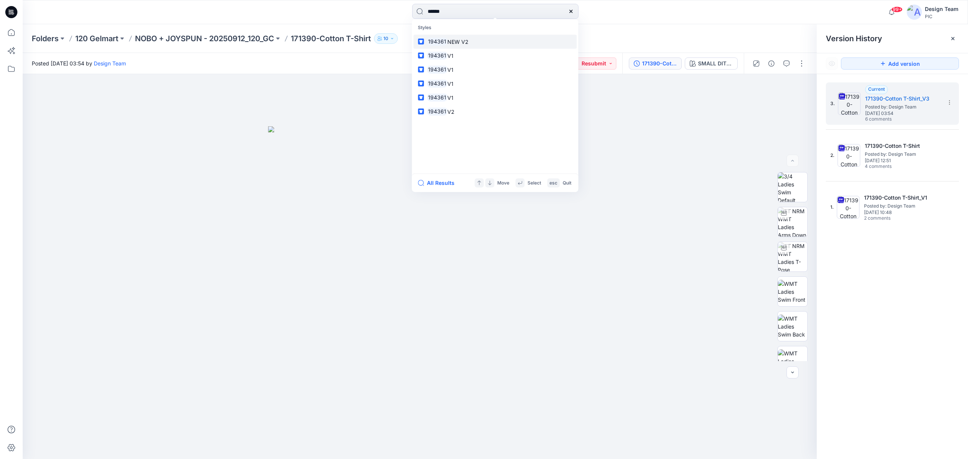
type input "******"
click at [454, 45] on p "194361 NEW V2" at bounding box center [448, 41] width 42 height 8
